Goal: Navigation & Orientation: Find specific page/section

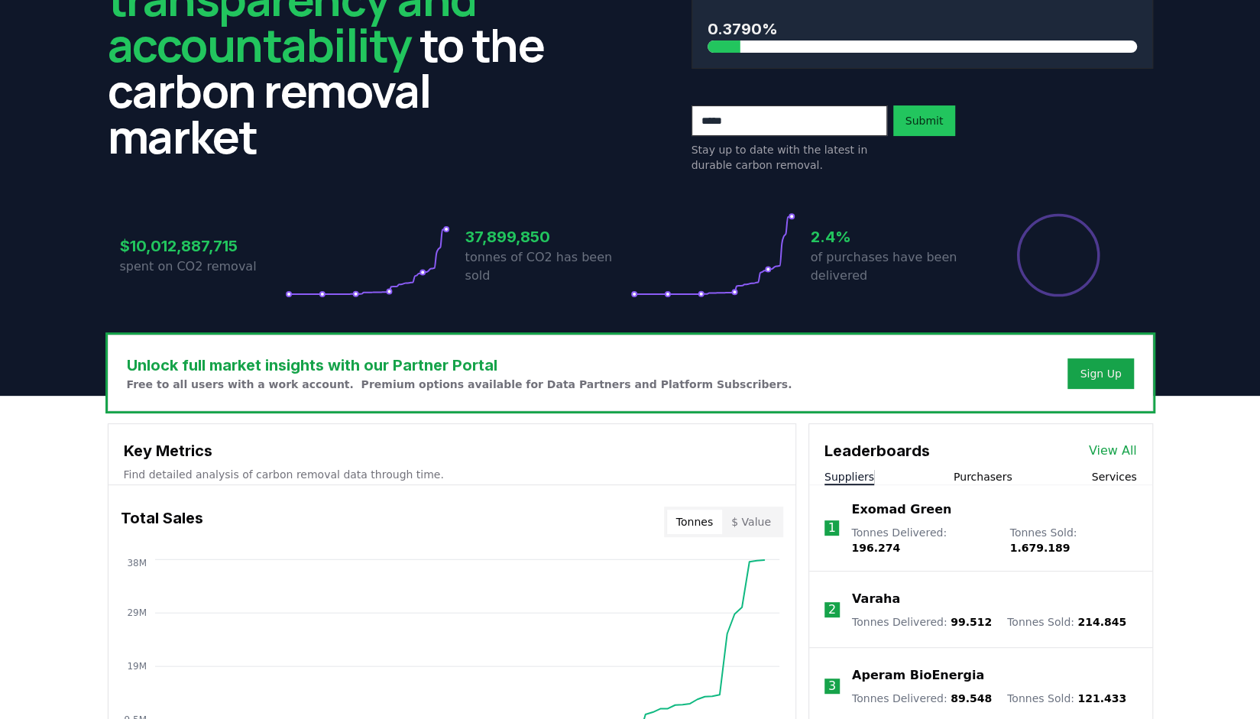
scroll to position [306, 0]
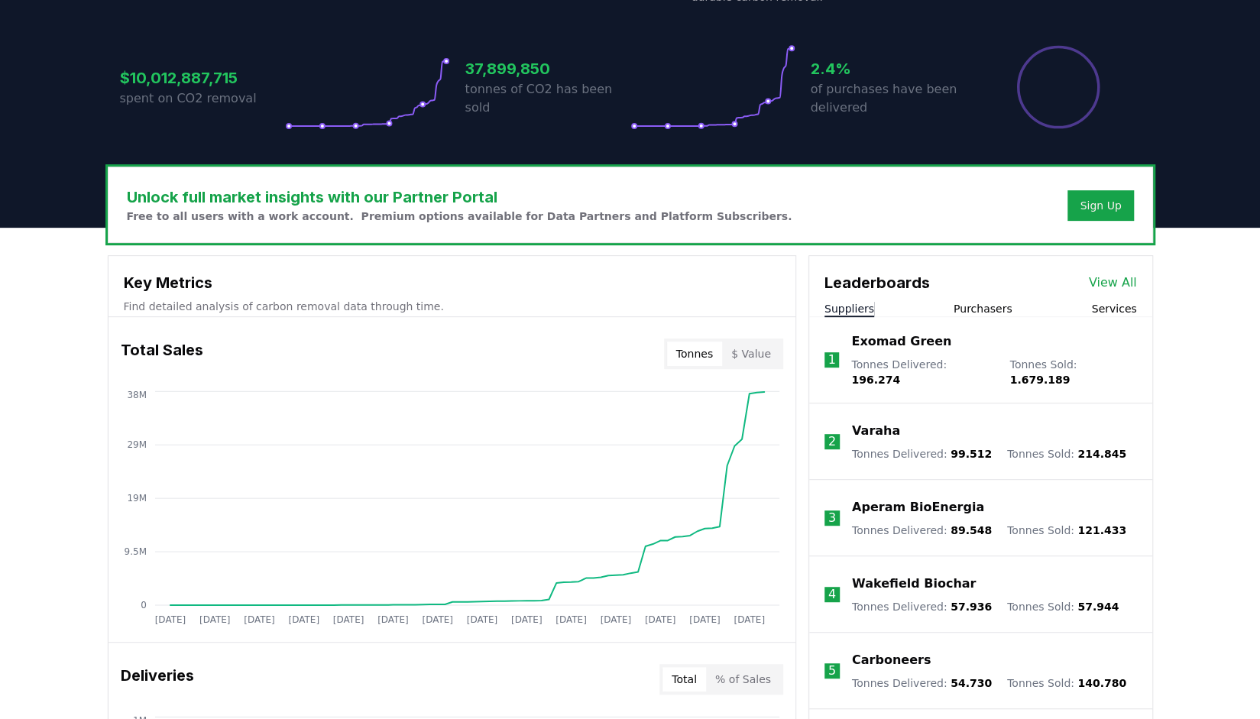
click at [973, 309] on button "Purchasers" at bounding box center [983, 308] width 59 height 15
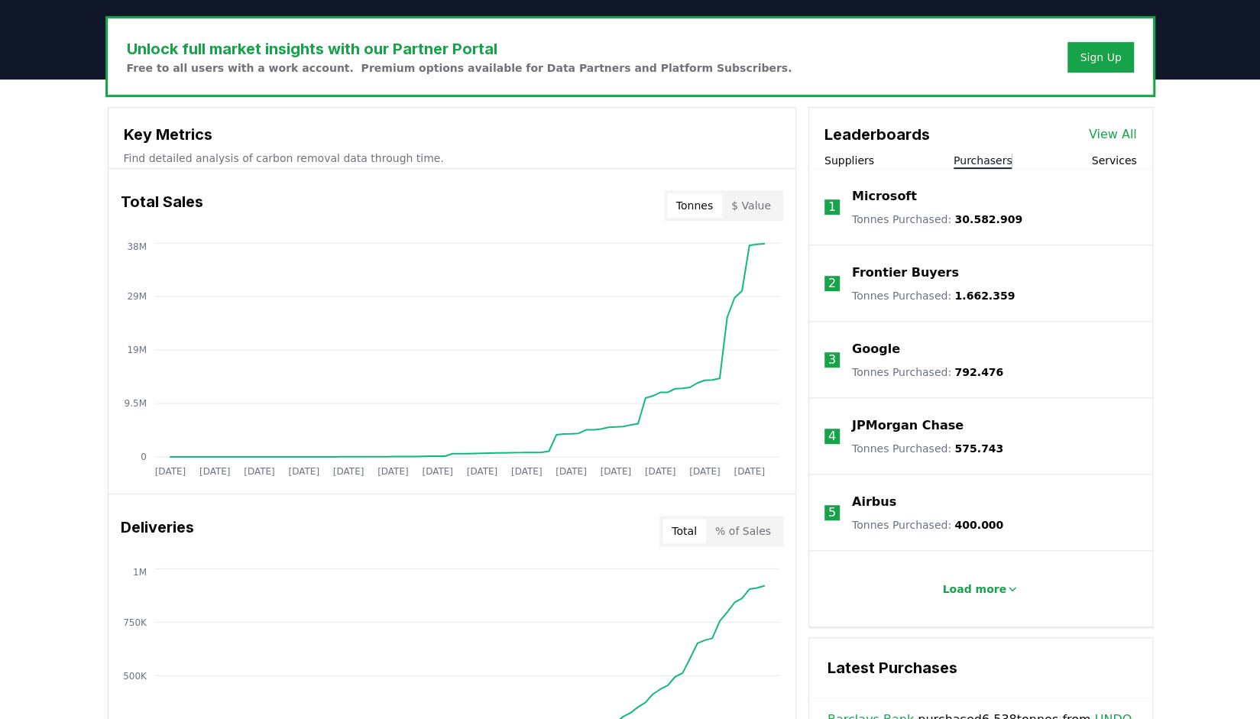
scroll to position [458, 0]
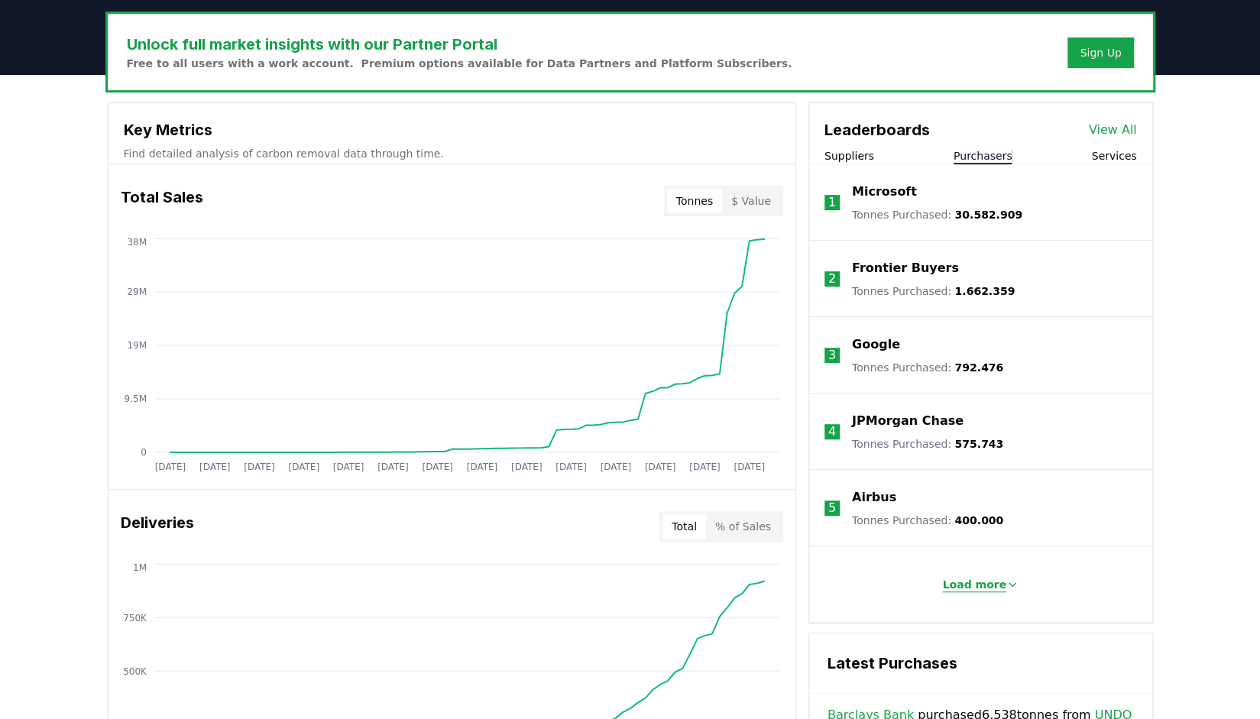
click at [983, 584] on p "Load more" at bounding box center [974, 584] width 64 height 15
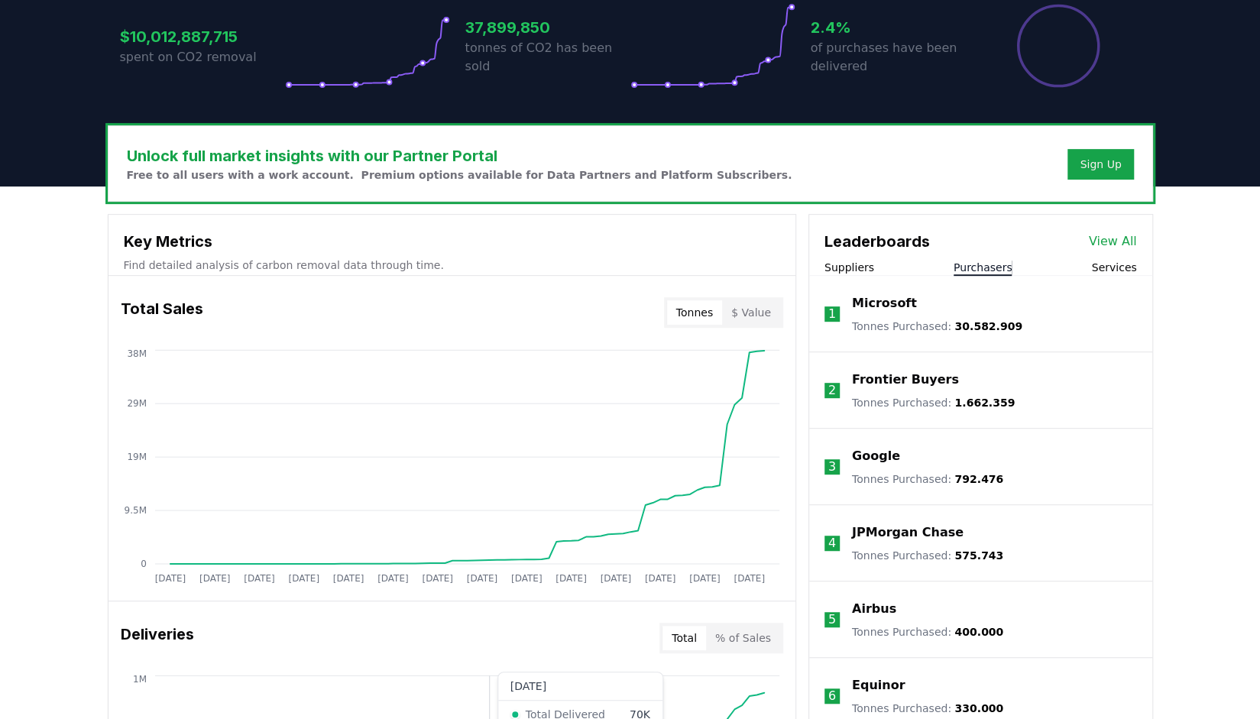
scroll to position [0, 0]
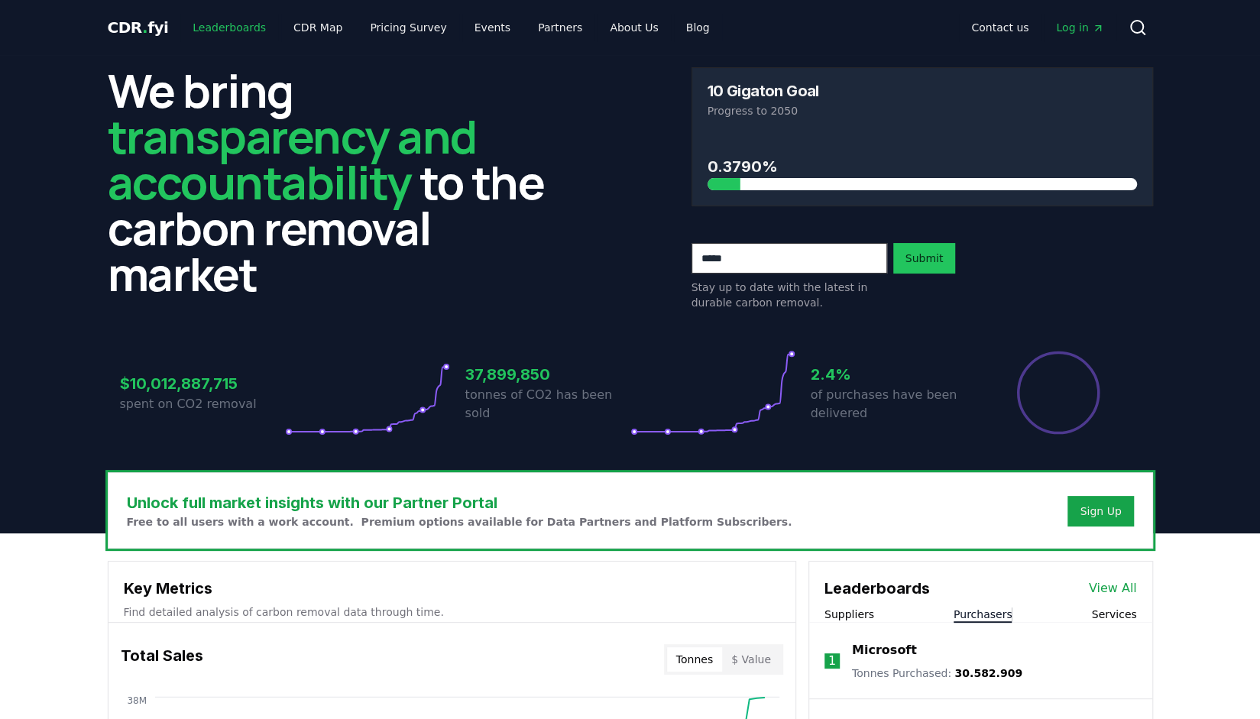
click at [209, 25] on link "Leaderboards" at bounding box center [229, 28] width 98 height 28
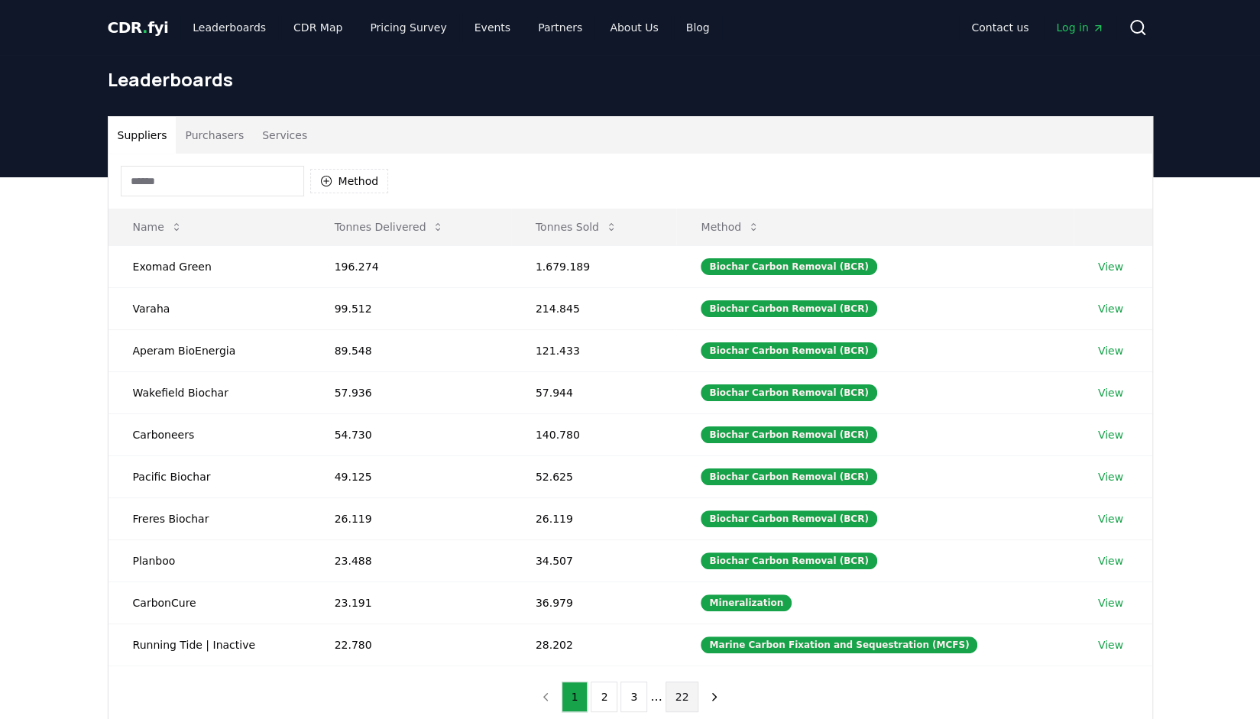
click at [677, 693] on button "22" at bounding box center [683, 697] width 34 height 31
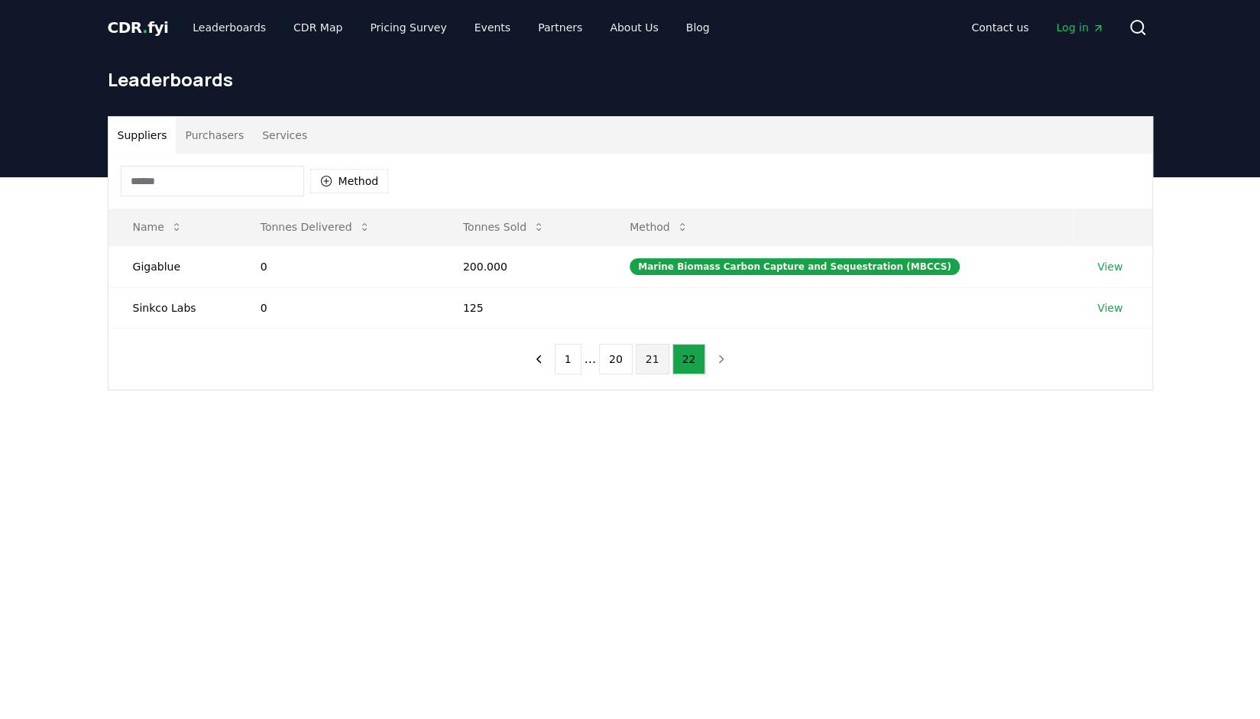
click at [654, 353] on button "21" at bounding box center [653, 359] width 34 height 31
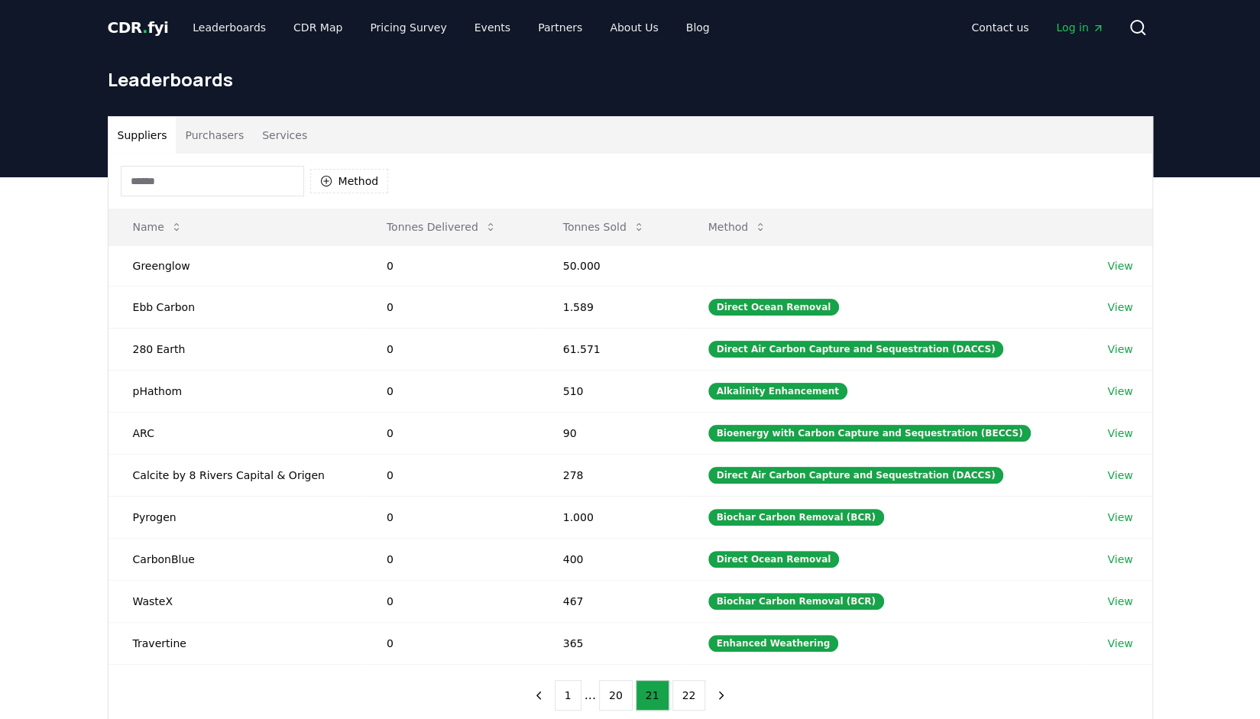
click at [227, 177] on input at bounding box center [212, 181] width 183 height 31
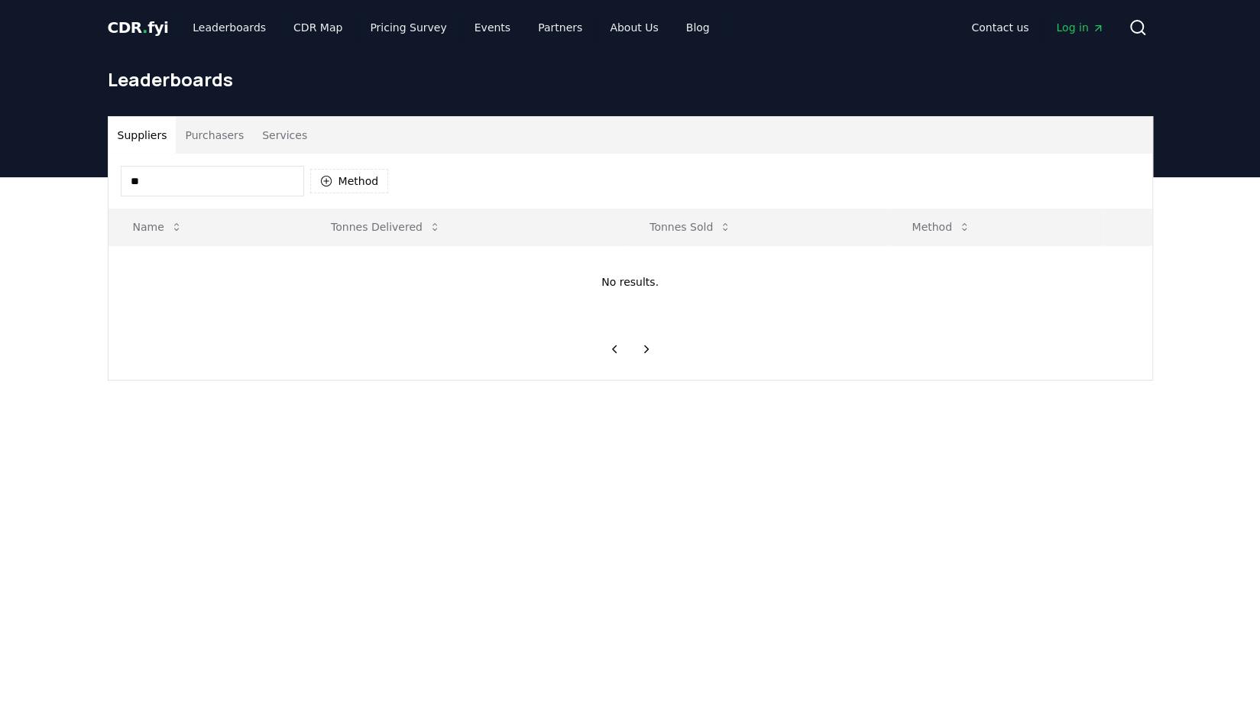
type input "*"
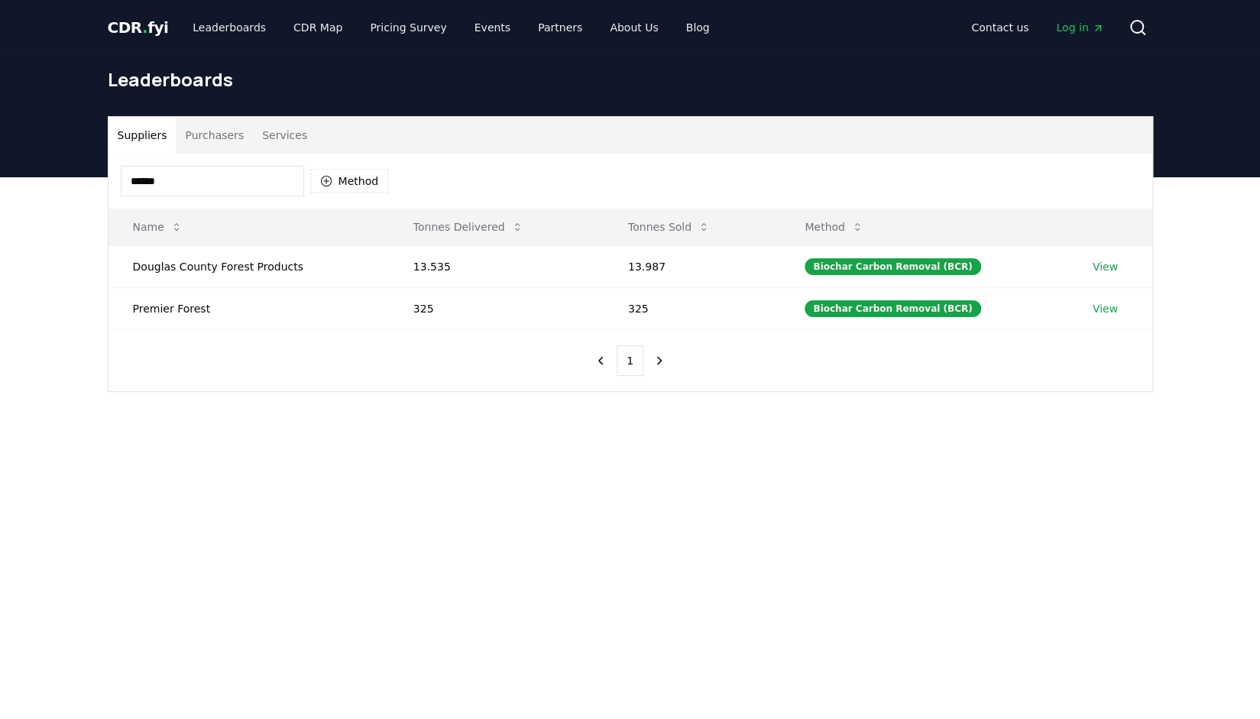
type input "******"
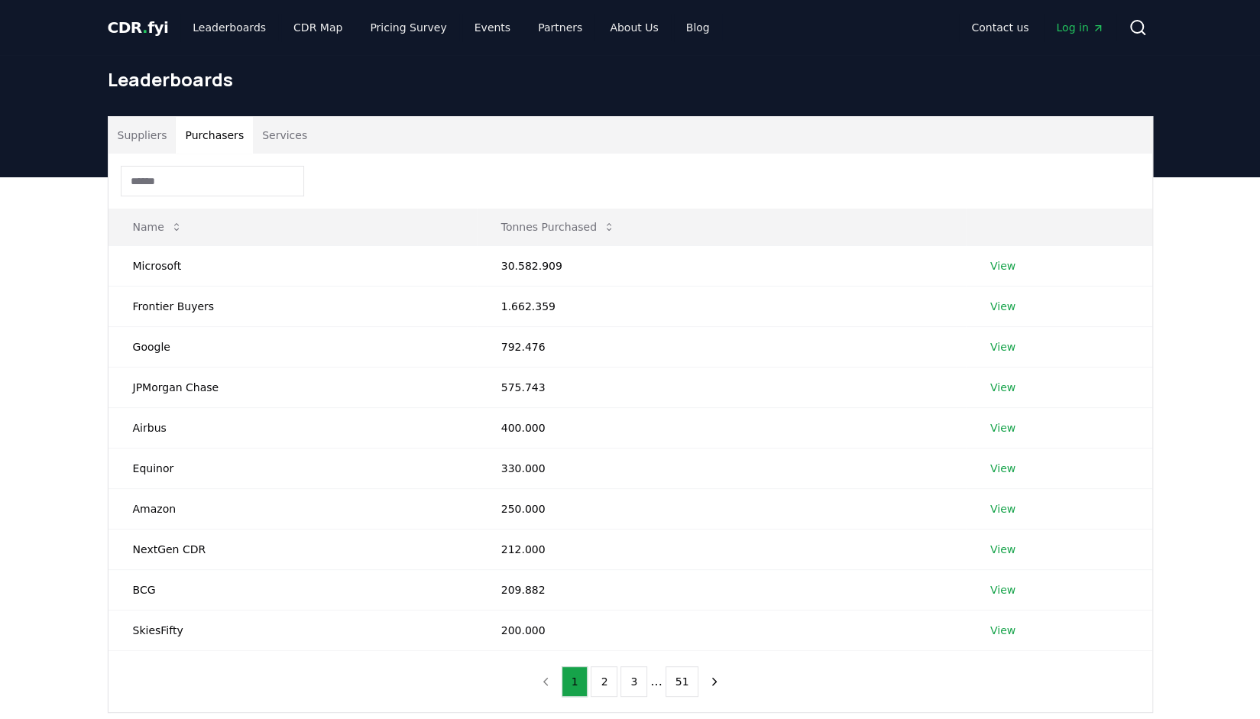
click at [197, 143] on button "Purchasers" at bounding box center [214, 135] width 77 height 37
click at [672, 677] on button "51" at bounding box center [683, 681] width 34 height 31
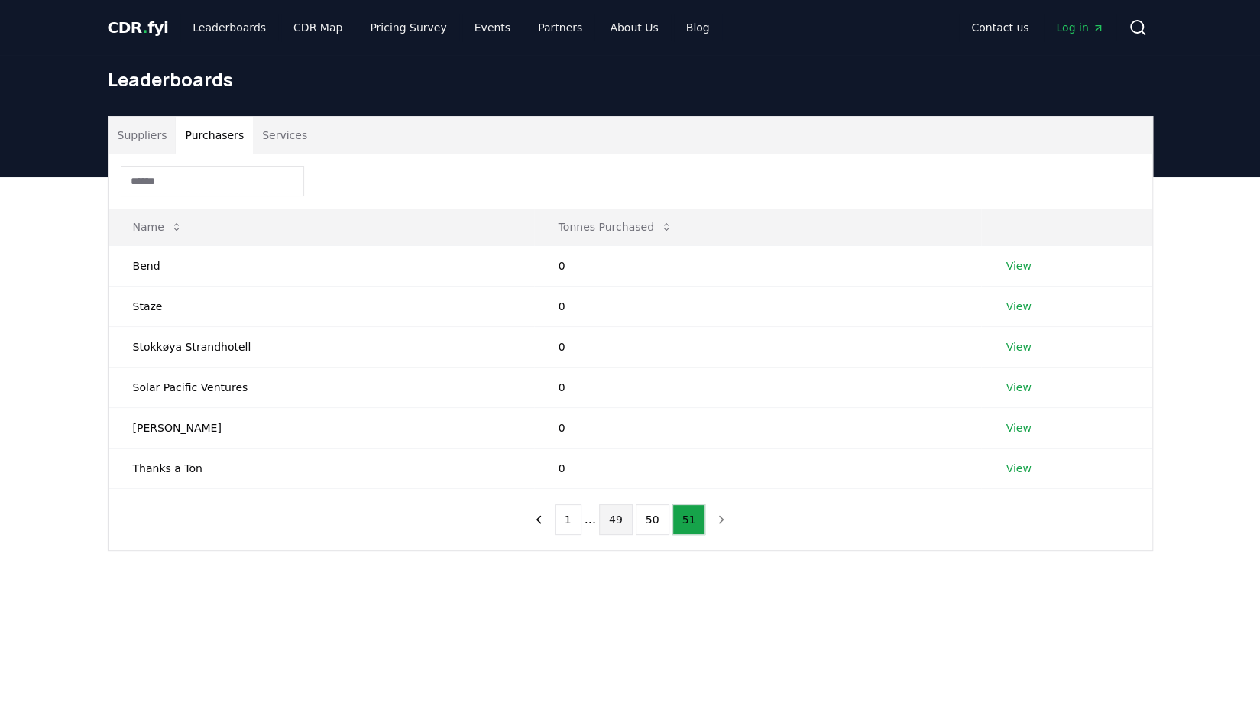
click at [624, 522] on button "49" at bounding box center [616, 519] width 34 height 31
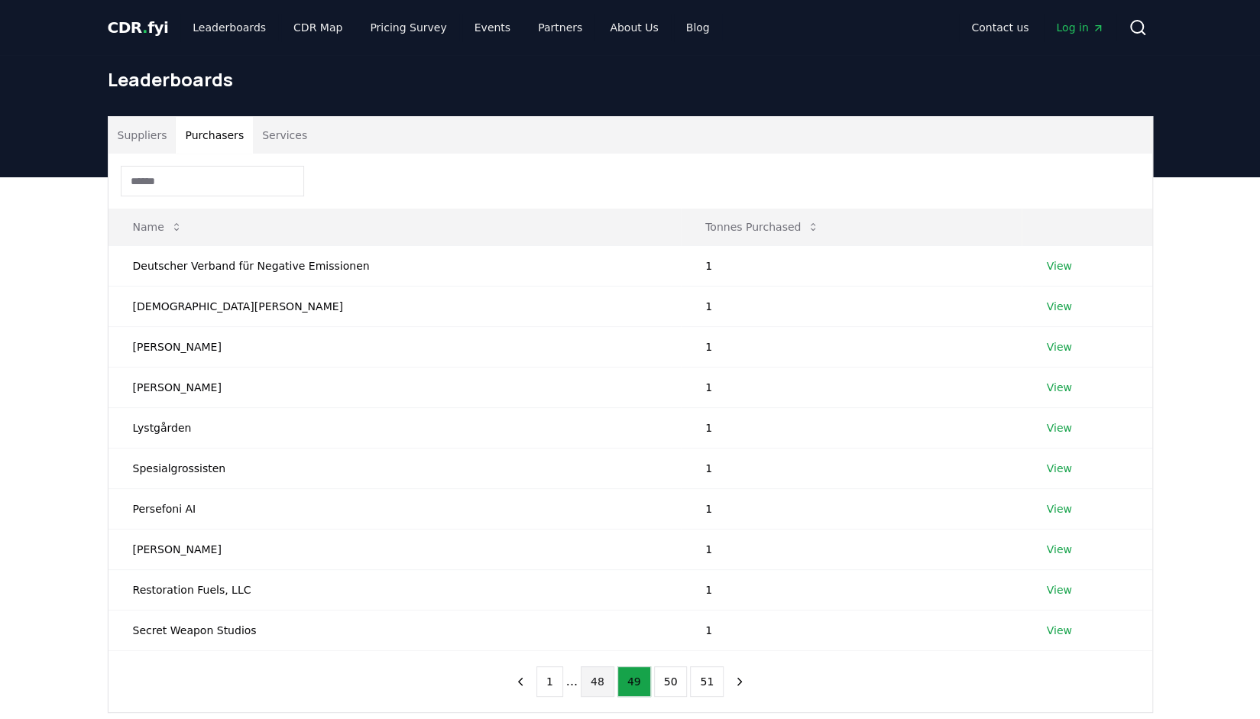
click at [600, 682] on button "48" at bounding box center [598, 681] width 34 height 31
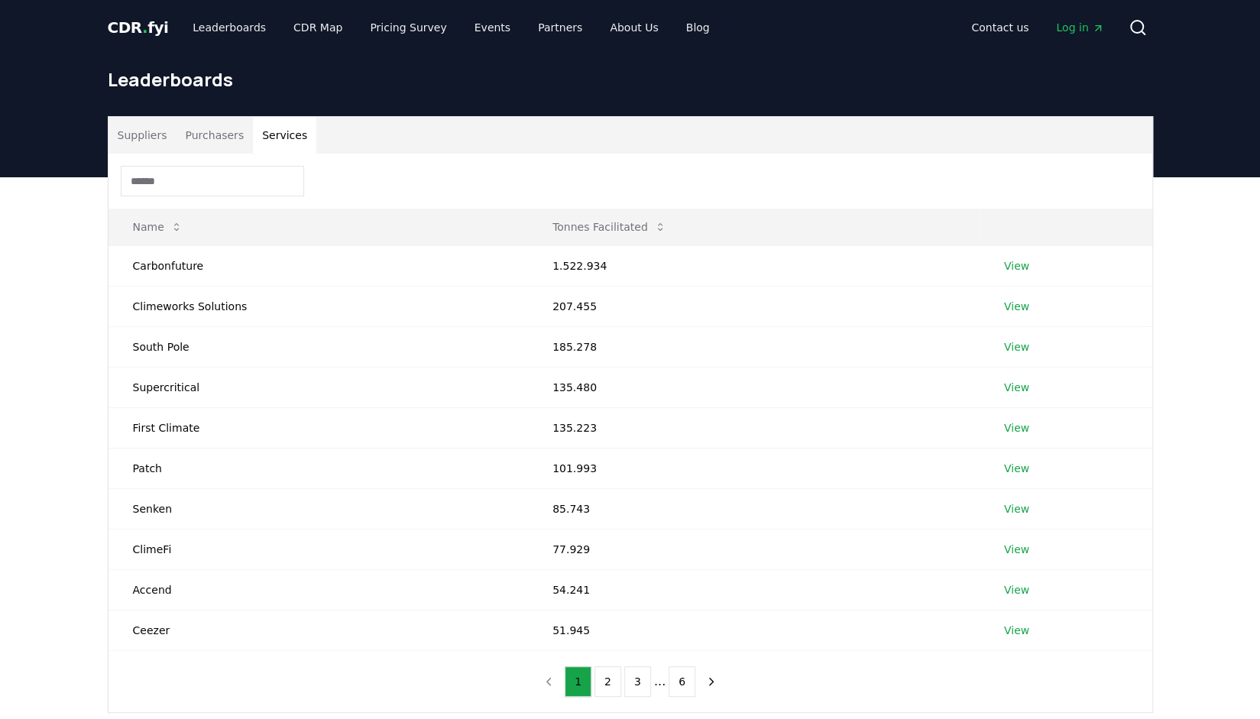
click at [274, 140] on button "Services" at bounding box center [284, 135] width 63 height 37
click at [397, 27] on link "Pricing Survey" at bounding box center [408, 28] width 101 height 28
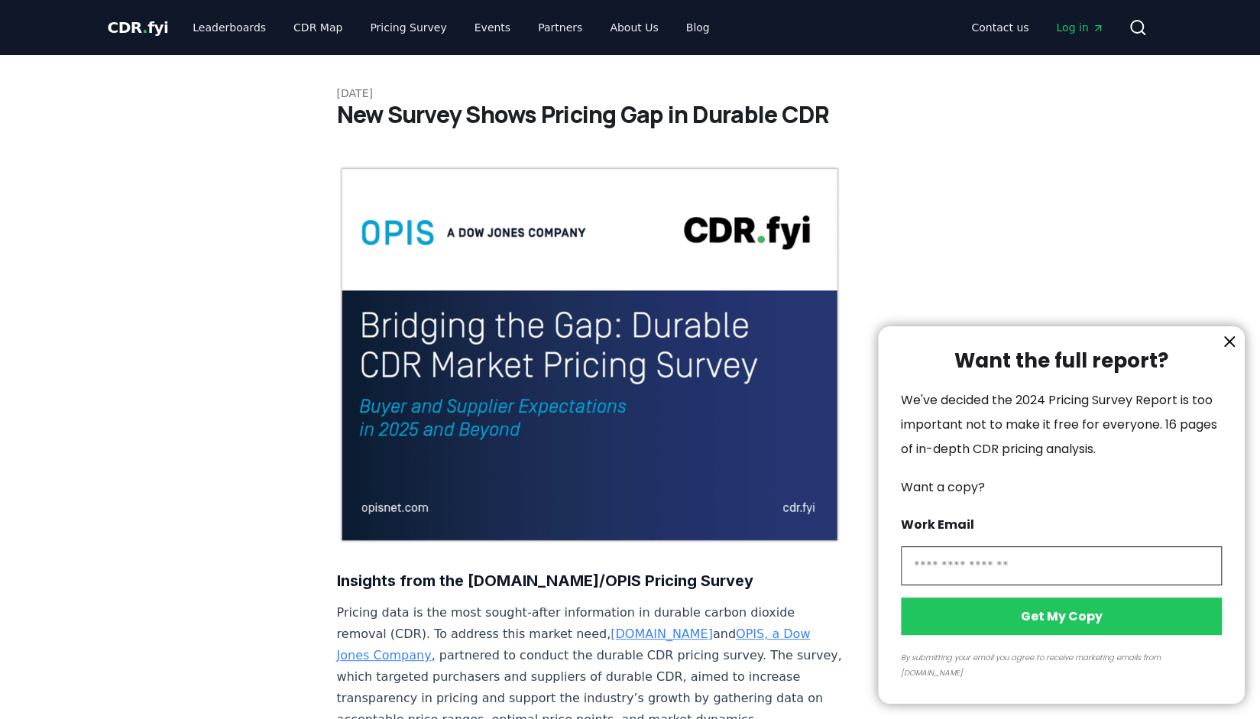
click at [287, 32] on div at bounding box center [630, 359] width 1260 height 719
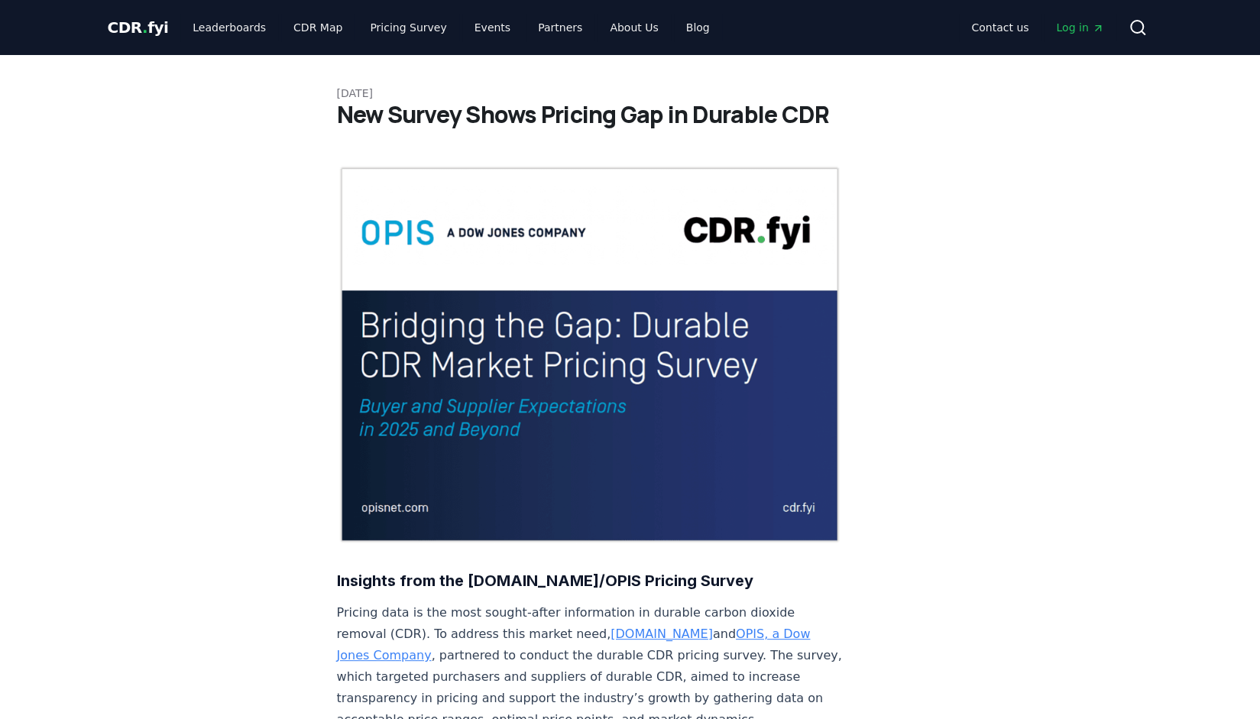
click at [300, 23] on div at bounding box center [630, 359] width 1260 height 719
click at [300, 23] on link "CDR Map" at bounding box center [317, 28] width 73 height 28
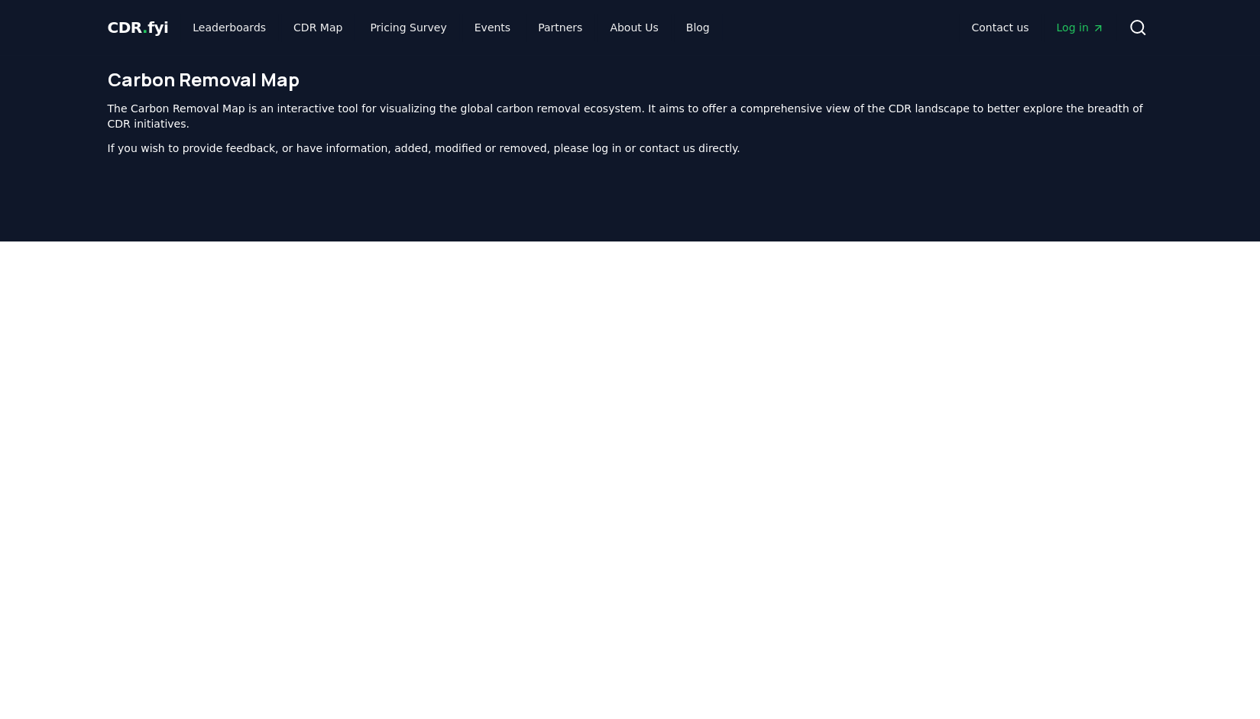
scroll to position [471, 0]
